Goal: Download file/media

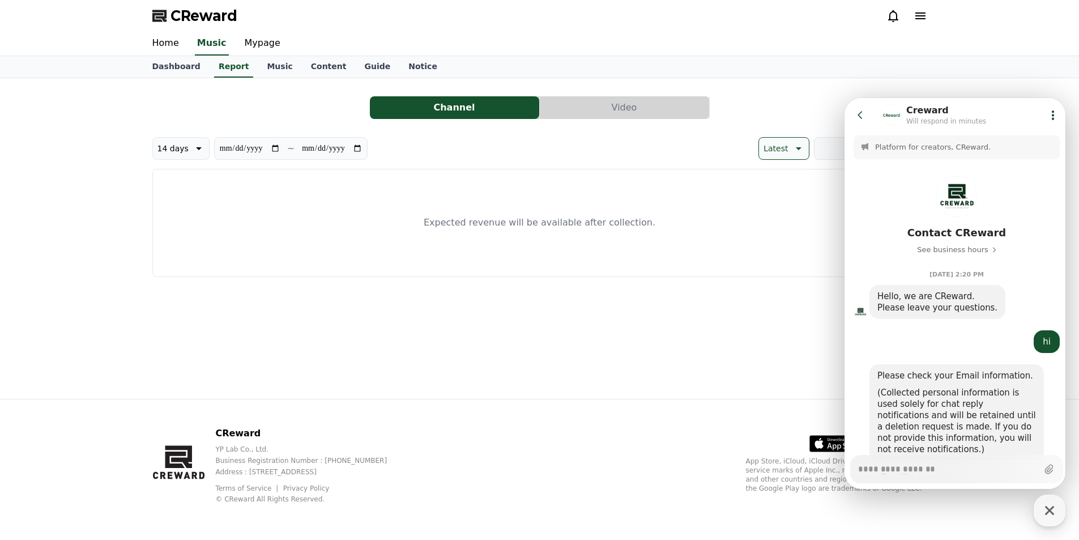
scroll to position [743, 0]
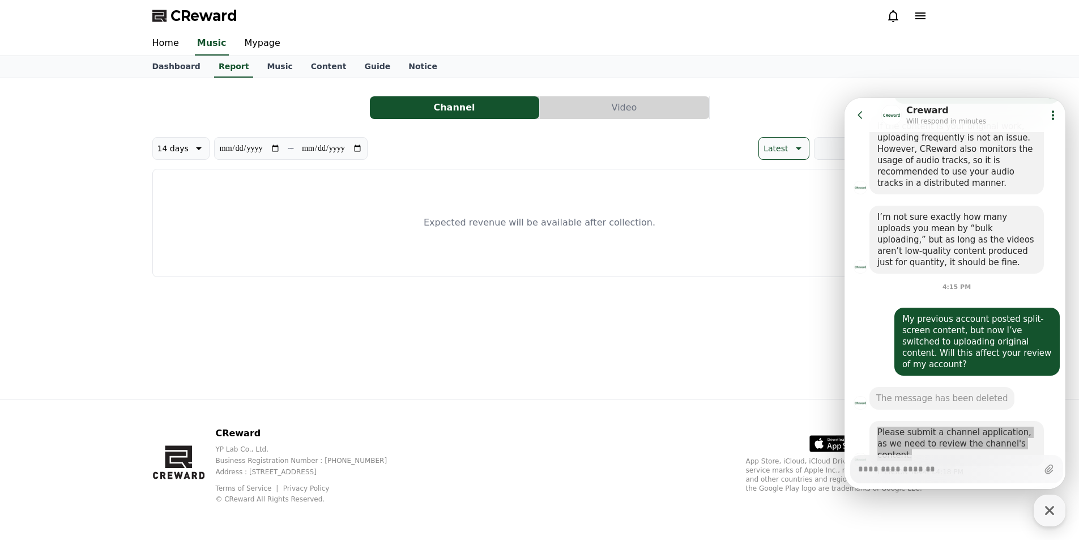
click at [274, 67] on link "Music" at bounding box center [280, 67] width 44 height 22
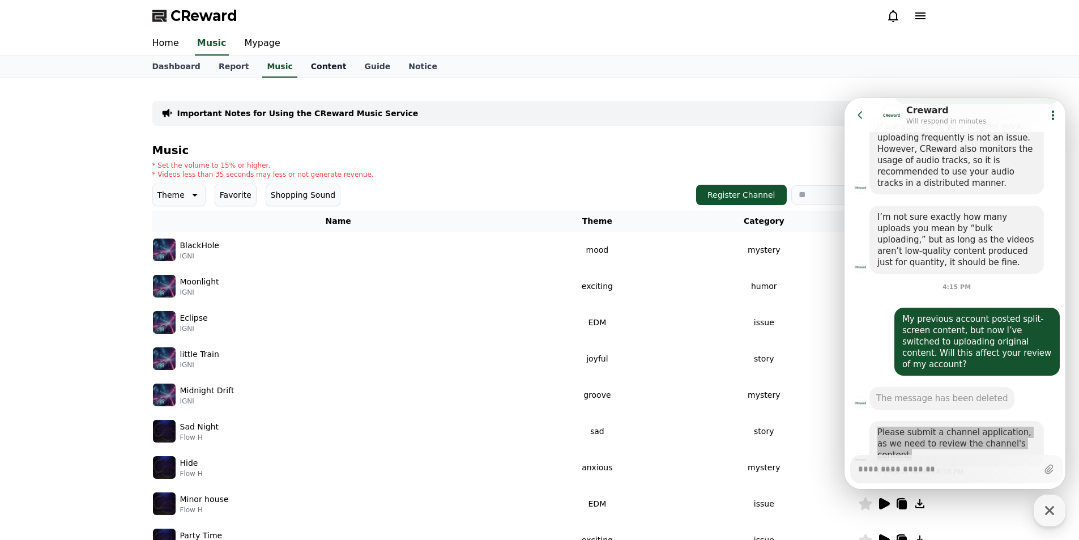
click at [316, 70] on link "Content" at bounding box center [329, 67] width 54 height 22
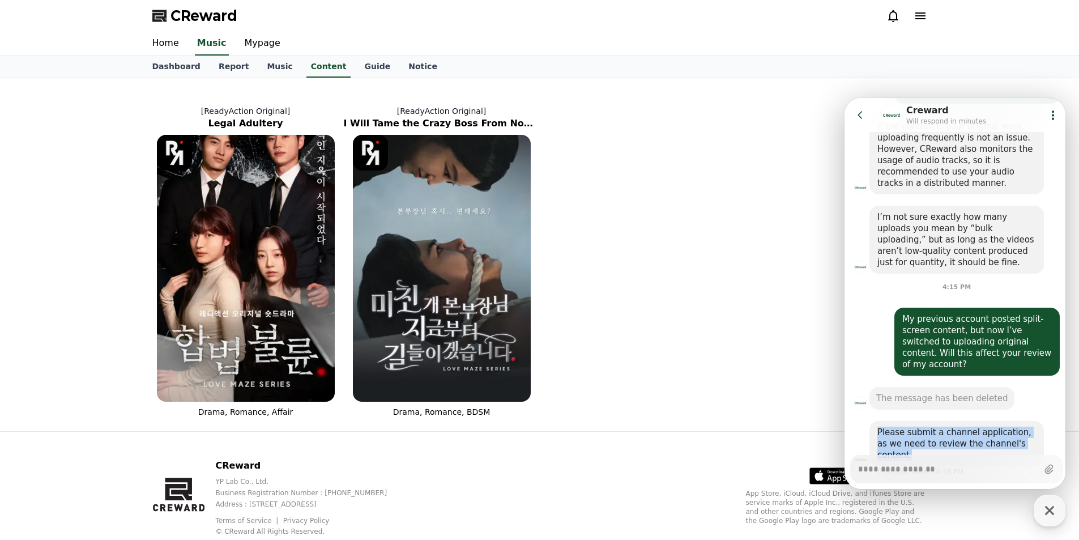
click at [862, 110] on icon at bounding box center [860, 114] width 11 height 11
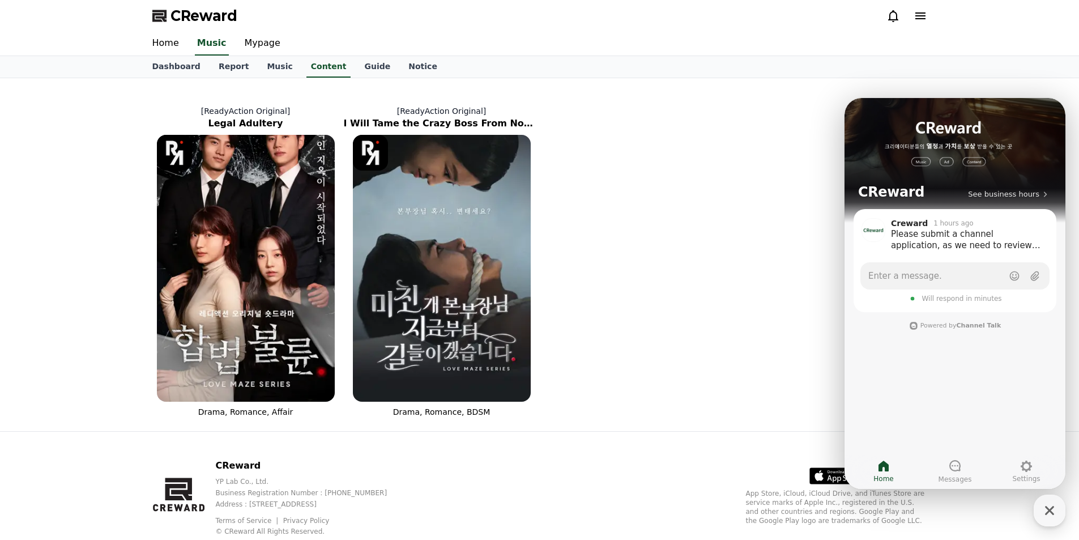
click at [641, 310] on div "[ReadyAction Original] Legal Adultery Drama, Romance, Affair [ReadyAction Origi…" at bounding box center [540, 255] width 784 height 344
click at [236, 278] on img at bounding box center [246, 268] width 178 height 267
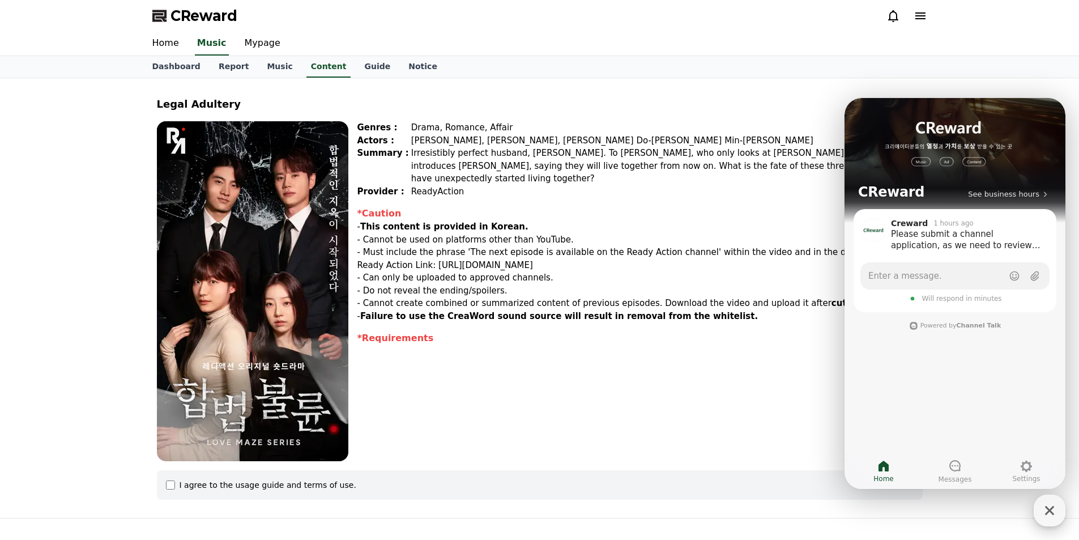
drag, startPoint x: 1048, startPoint y: 516, endPoint x: 1044, endPoint y: 510, distance: 7.4
click at [1047, 516] on icon "button" at bounding box center [1050, 510] width 20 height 20
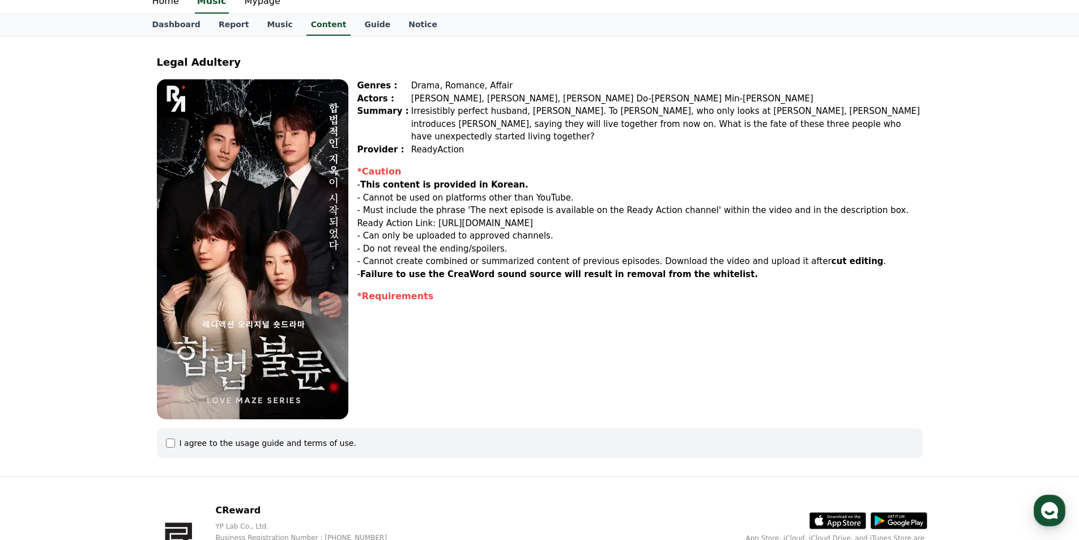
scroll to position [113, 0]
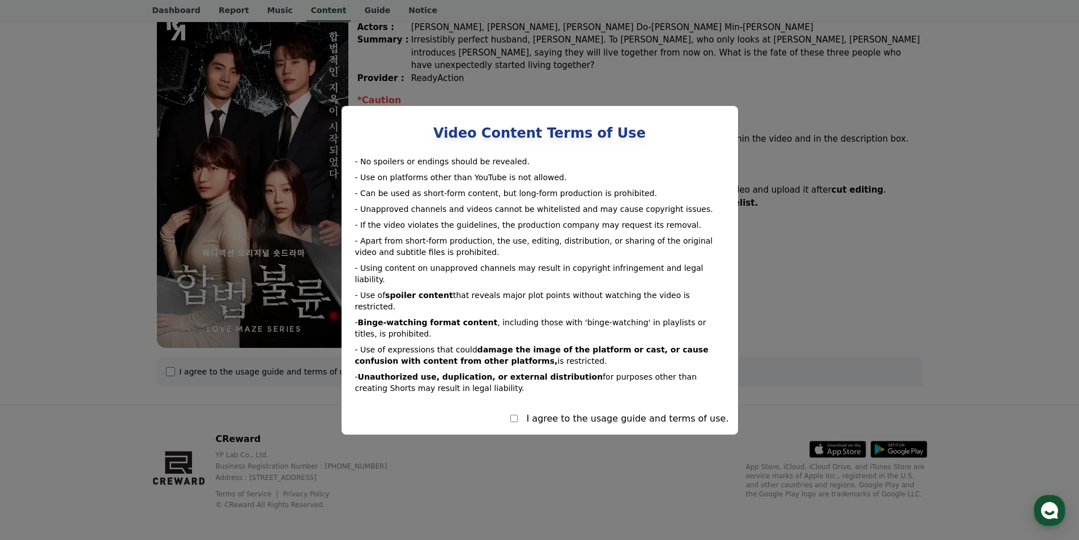
click at [529, 412] on div "I agree to the usage guide and terms of use." at bounding box center [540, 419] width 378 height 14
select select
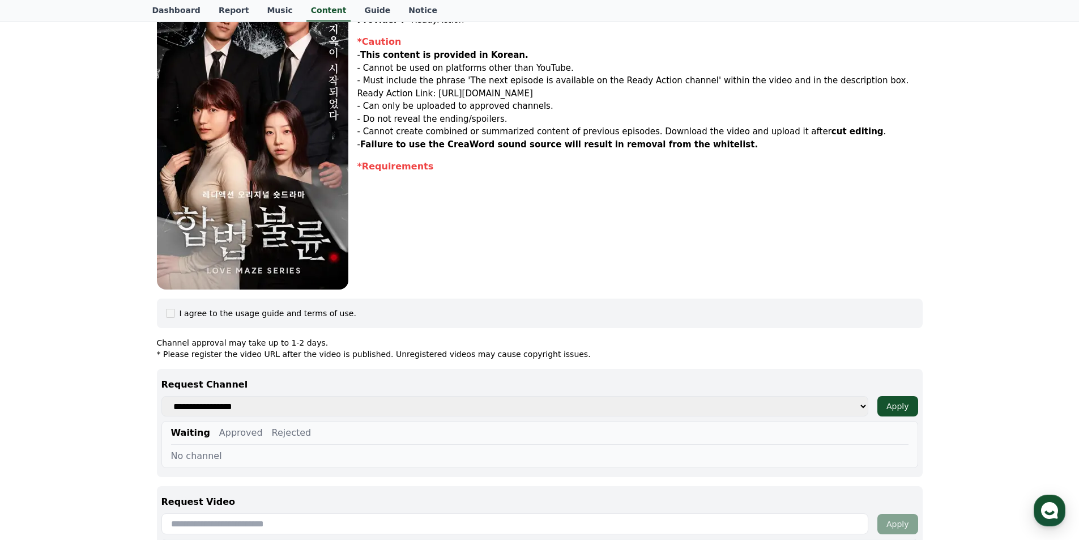
scroll to position [227, 0]
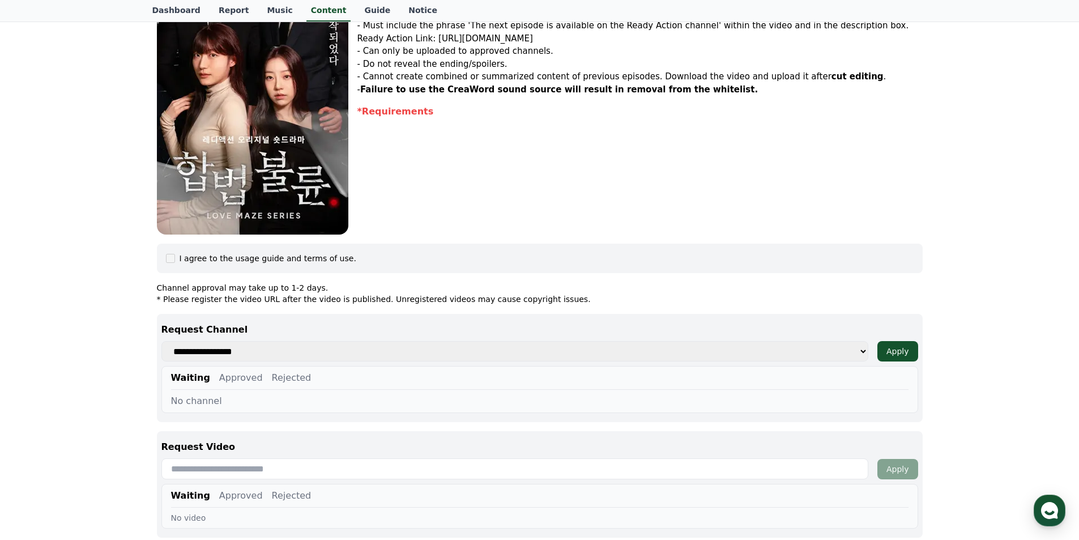
click at [258, 352] on select "**********" at bounding box center [514, 351] width 707 height 20
click at [221, 394] on div "No channel" at bounding box center [540, 401] width 738 height 14
click at [371, 366] on div "Waiting Approved Rejected No channel" at bounding box center [539, 389] width 757 height 47
click at [273, 402] on div "No channel" at bounding box center [540, 401] width 738 height 14
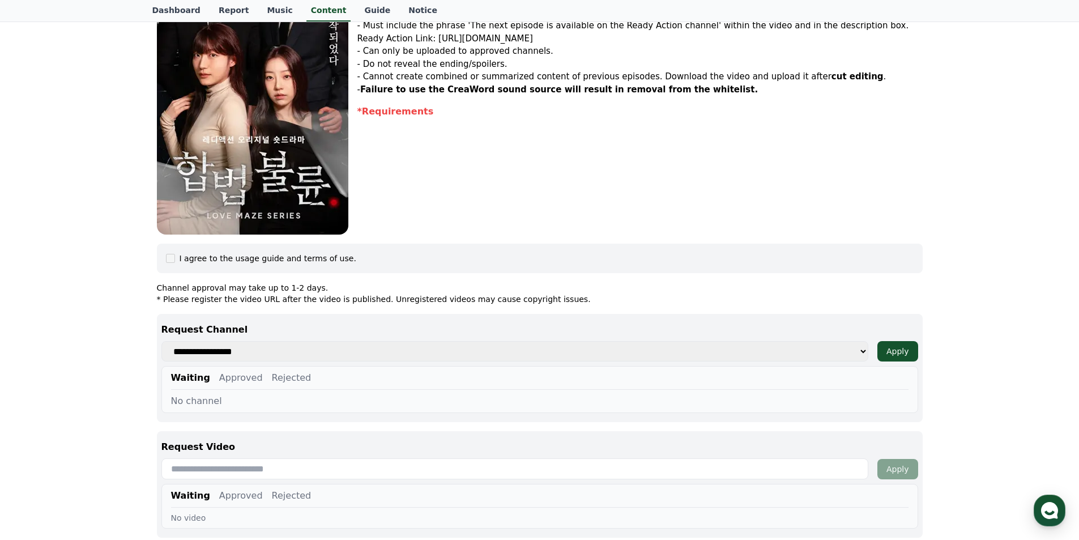
click at [236, 379] on button "Approved" at bounding box center [241, 378] width 44 height 14
drag, startPoint x: 198, startPoint y: 377, endPoint x: 208, endPoint y: 372, distance: 10.6
click at [198, 376] on button "Waiting" at bounding box center [188, 378] width 34 height 14
click at [233, 354] on select "**********" at bounding box center [514, 351] width 707 height 20
select select
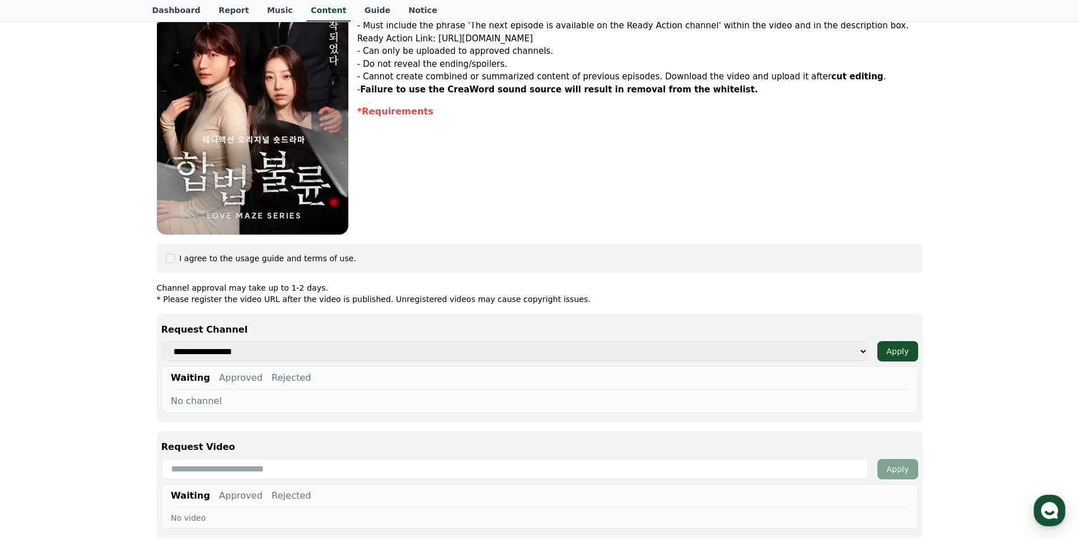
click at [161, 341] on select "**********" at bounding box center [514, 351] width 707 height 20
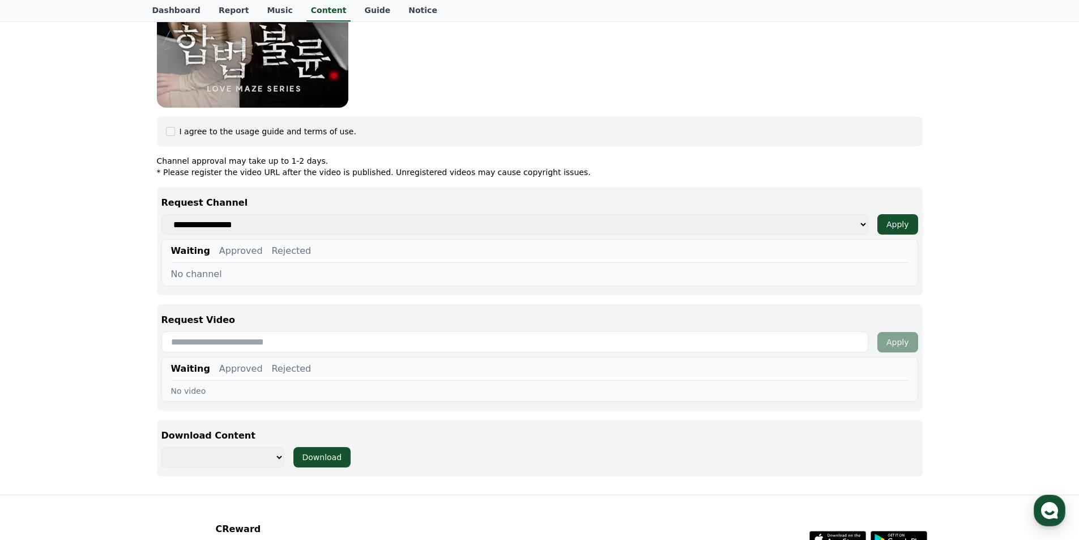
scroll to position [397, 0]
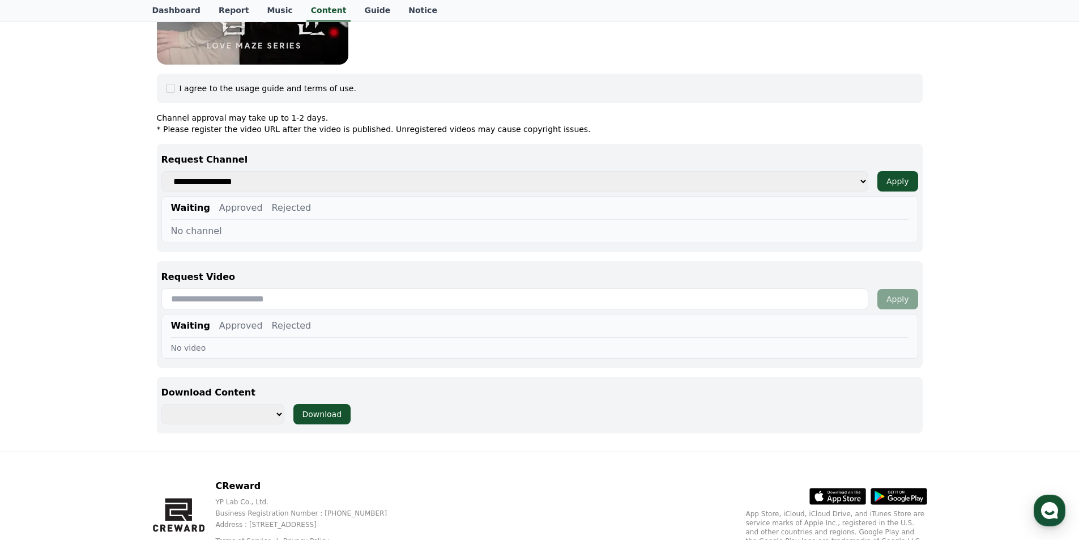
click at [222, 294] on input "text" at bounding box center [514, 298] width 707 height 21
click at [206, 352] on div "No video" at bounding box center [540, 347] width 738 height 11
click at [265, 409] on select "**********" at bounding box center [222, 414] width 123 height 20
select select "**********"
click at [161, 404] on select "**********" at bounding box center [222, 414] width 123 height 20
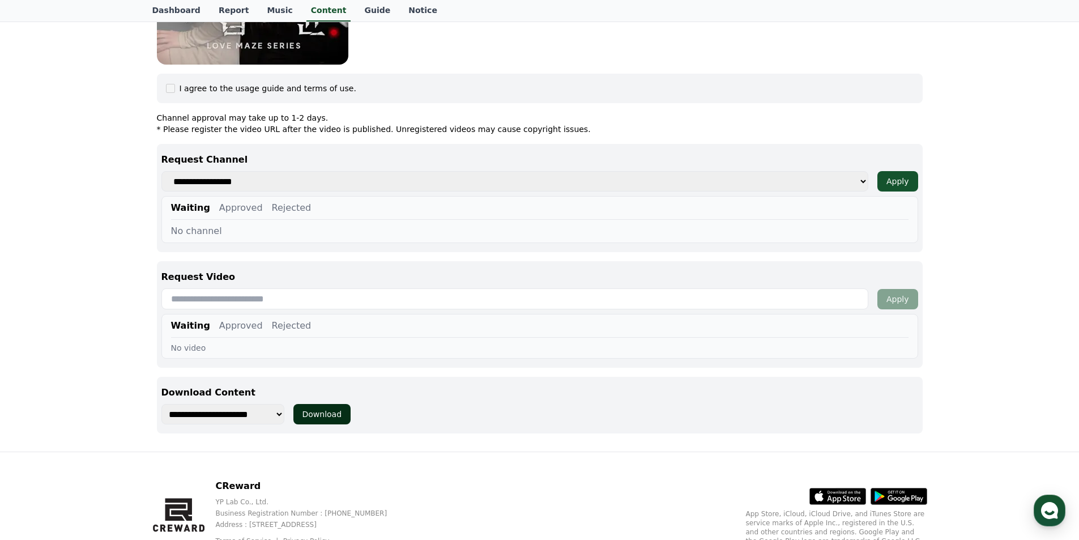
click at [331, 417] on div "Download" at bounding box center [323, 414] width 40 height 11
click at [343, 417] on button "Download" at bounding box center [323, 414] width 58 height 20
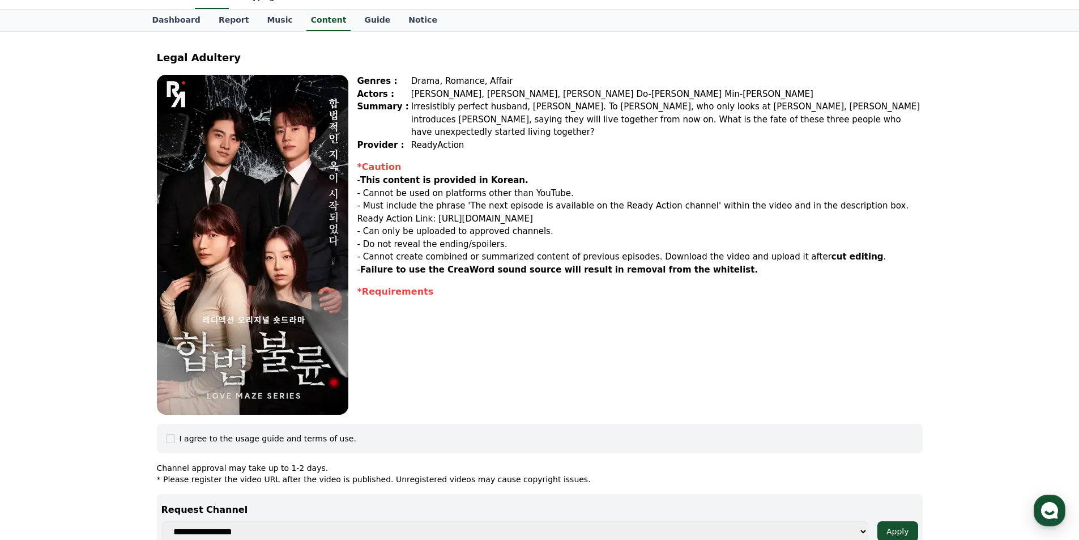
scroll to position [0, 0]
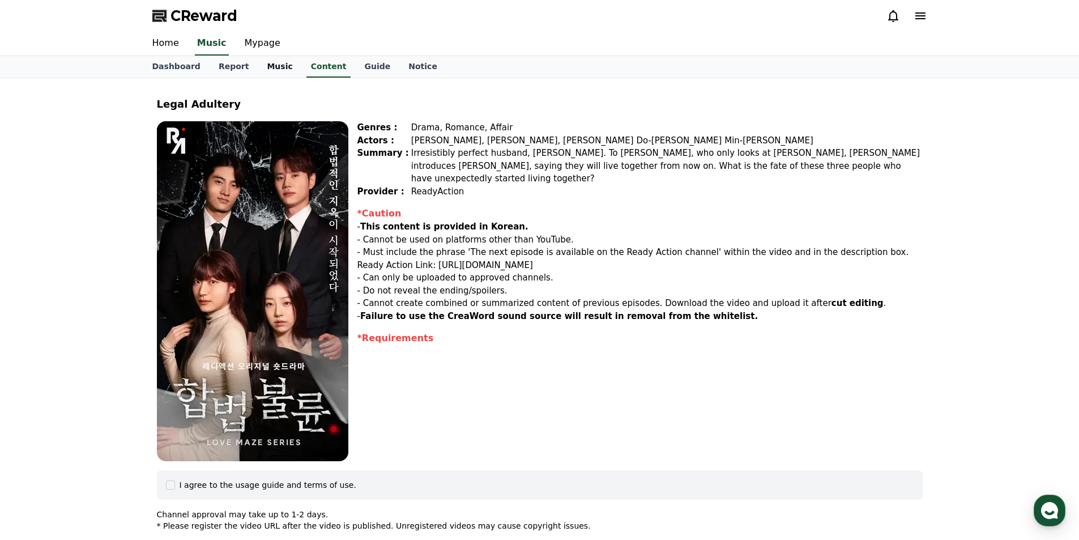
drag, startPoint x: 263, startPoint y: 64, endPoint x: 277, endPoint y: 66, distance: 13.8
click at [263, 63] on link "Music" at bounding box center [280, 67] width 44 height 22
click at [310, 67] on link "Content" at bounding box center [329, 67] width 54 height 22
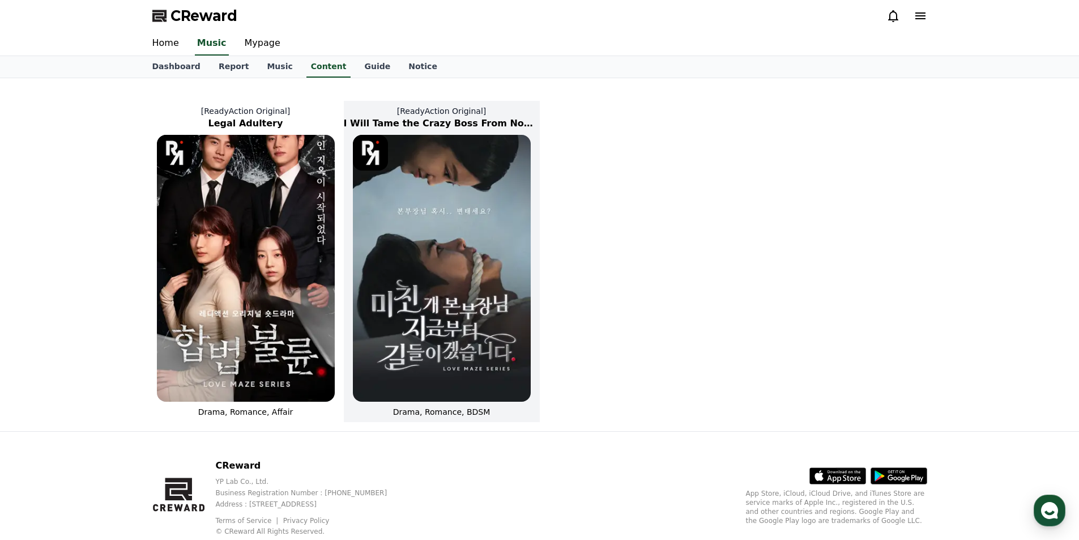
click at [490, 348] on img at bounding box center [442, 268] width 178 height 267
